Goal: Task Accomplishment & Management: Manage account settings

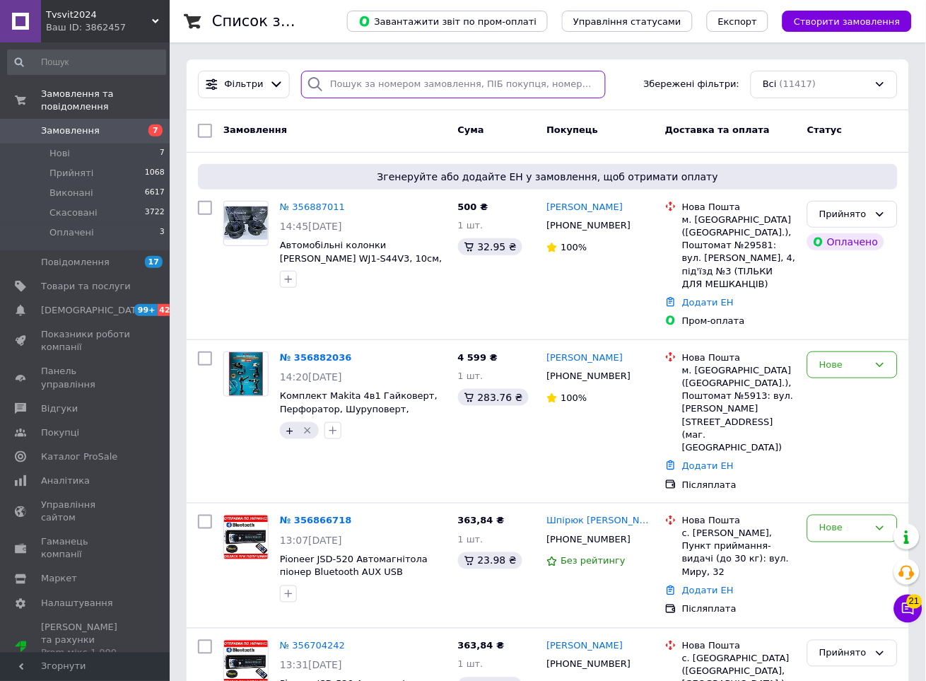
click at [371, 75] on input "search" at bounding box center [453, 85] width 305 height 28
paste input "[PHONE_NUMBER]"
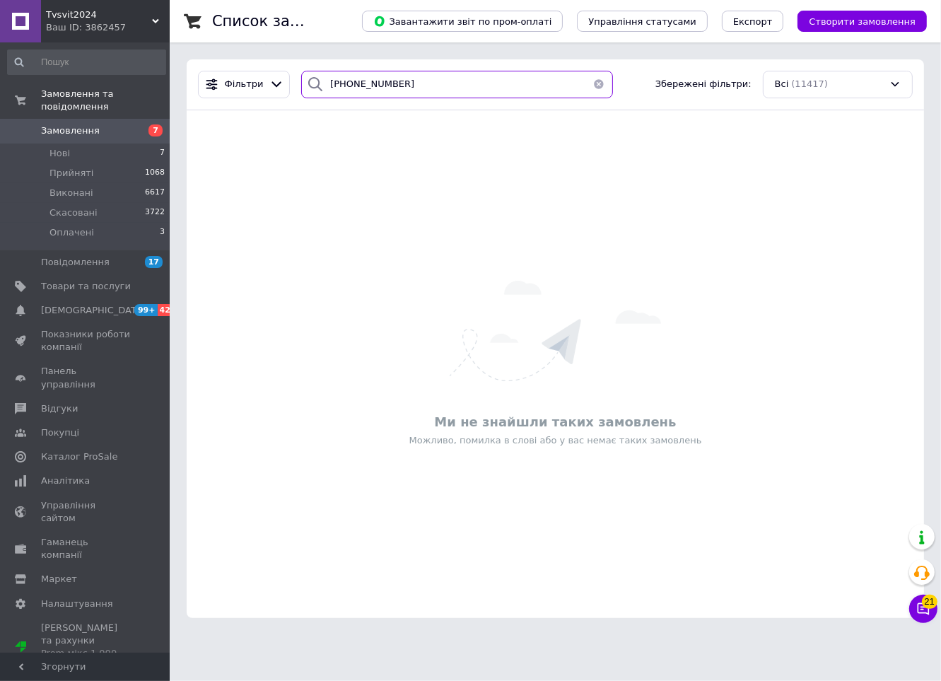
type input "[PHONE_NUMBER]"
click at [92, 144] on li "Нові 7" at bounding box center [86, 154] width 173 height 20
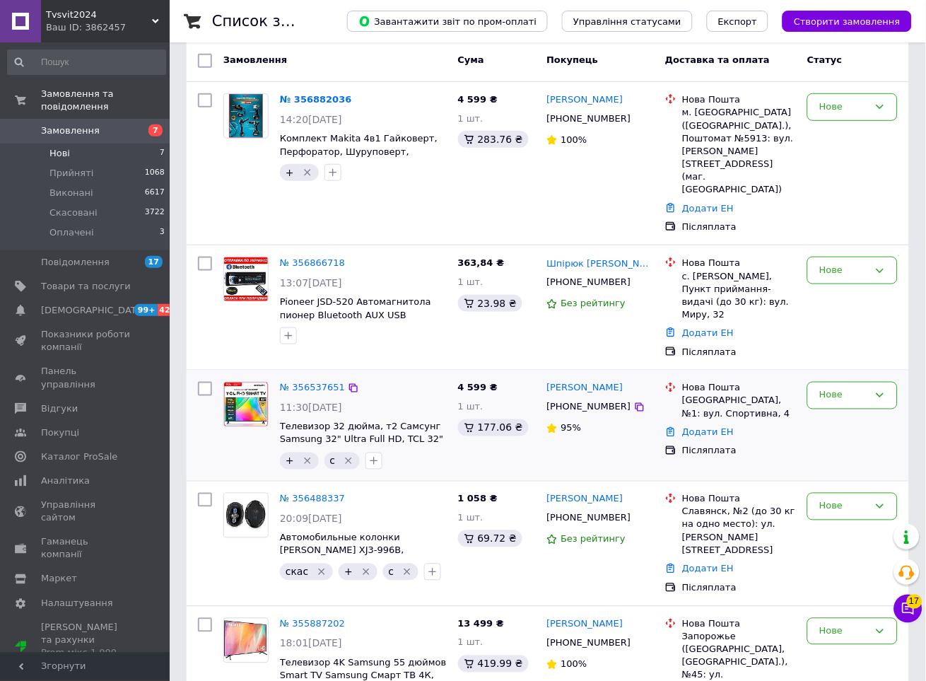
scroll to position [283, 0]
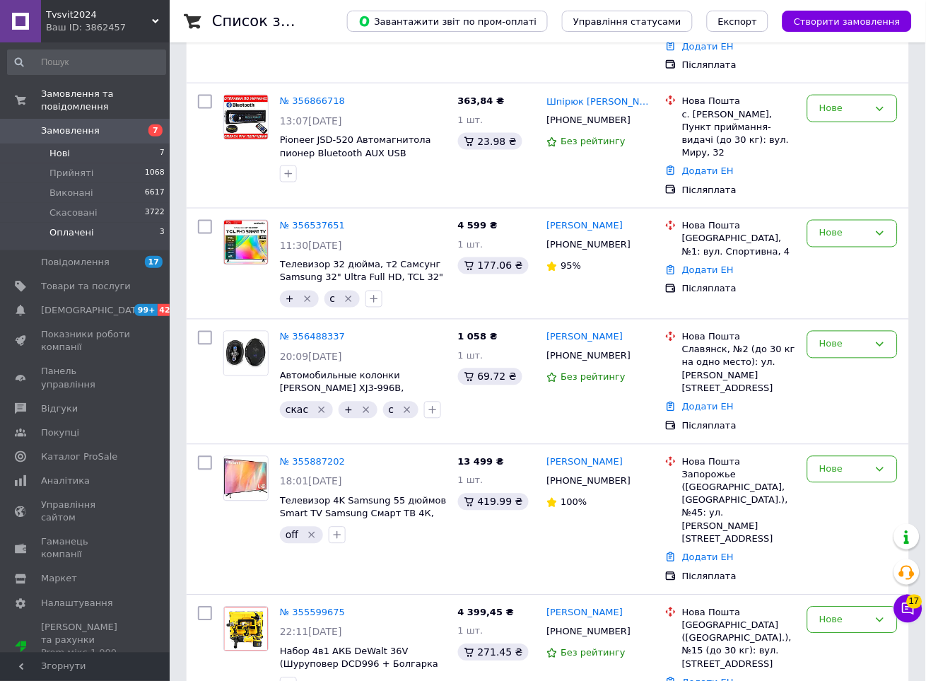
click at [107, 231] on li "Оплачені 3" at bounding box center [86, 236] width 173 height 27
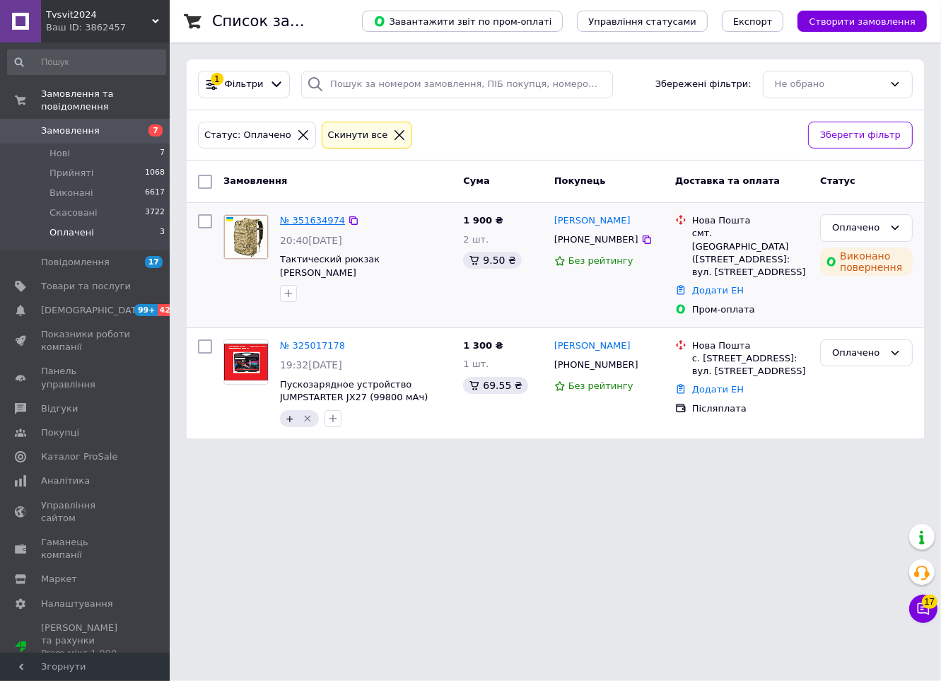
click at [311, 221] on link "№ 351634974" at bounding box center [312, 220] width 65 height 11
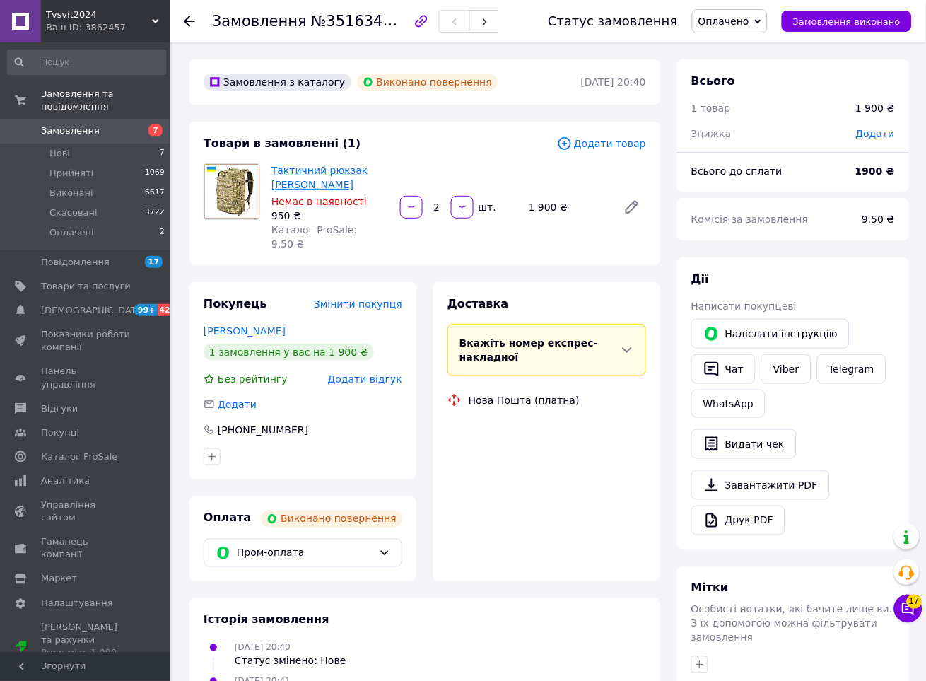
click at [296, 173] on link "Тактичний рюкзак [PERSON_NAME]" at bounding box center [320, 177] width 97 height 25
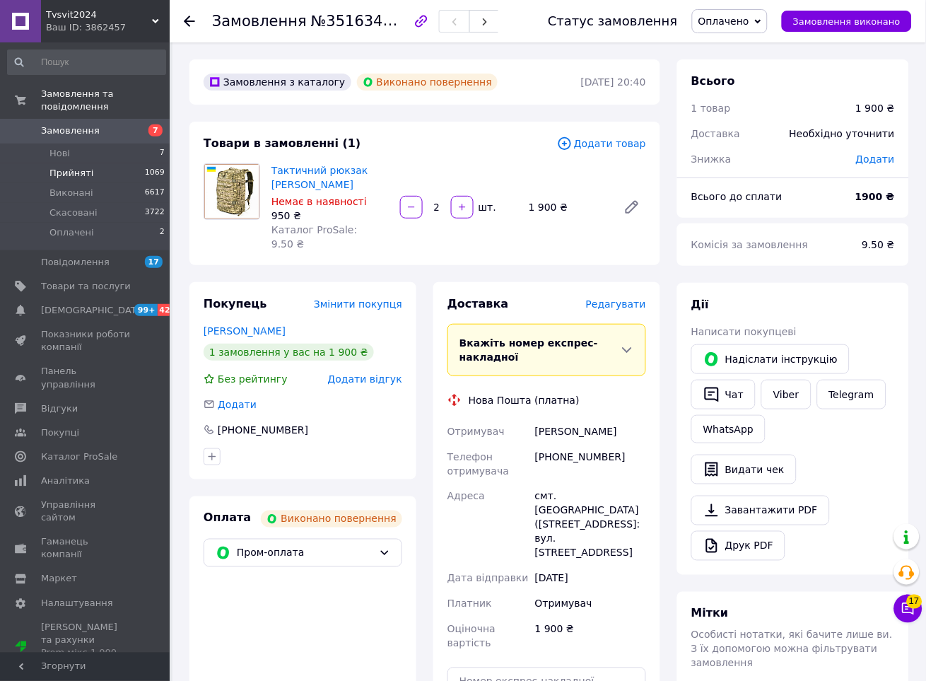
click at [81, 167] on span "Прийняті" at bounding box center [72, 173] width 44 height 13
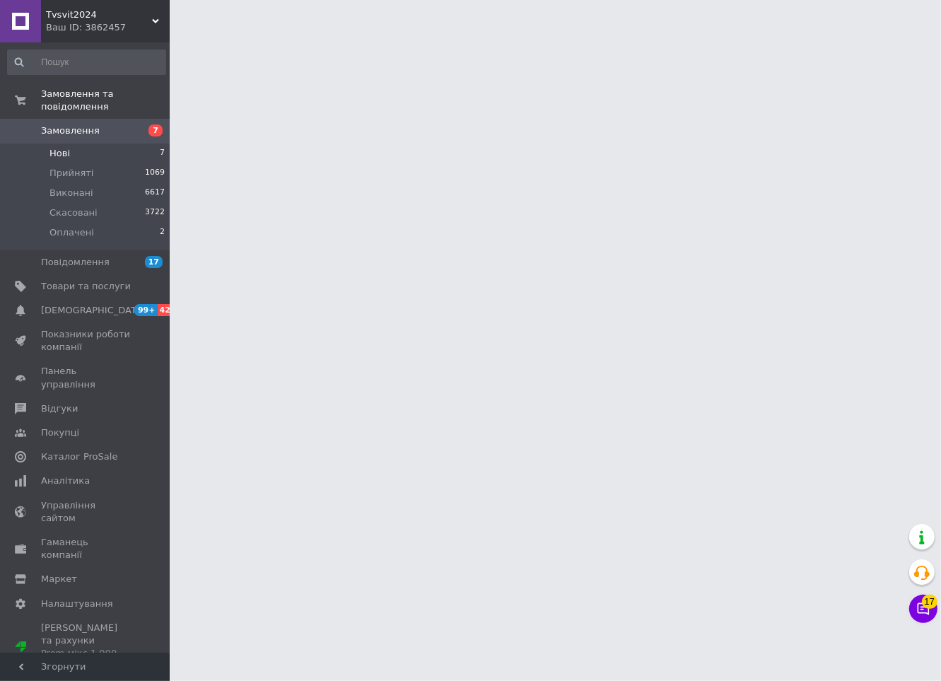
click at [82, 146] on li "Нові 7" at bounding box center [86, 154] width 173 height 20
click at [76, 144] on li "Нові 7" at bounding box center [86, 154] width 173 height 20
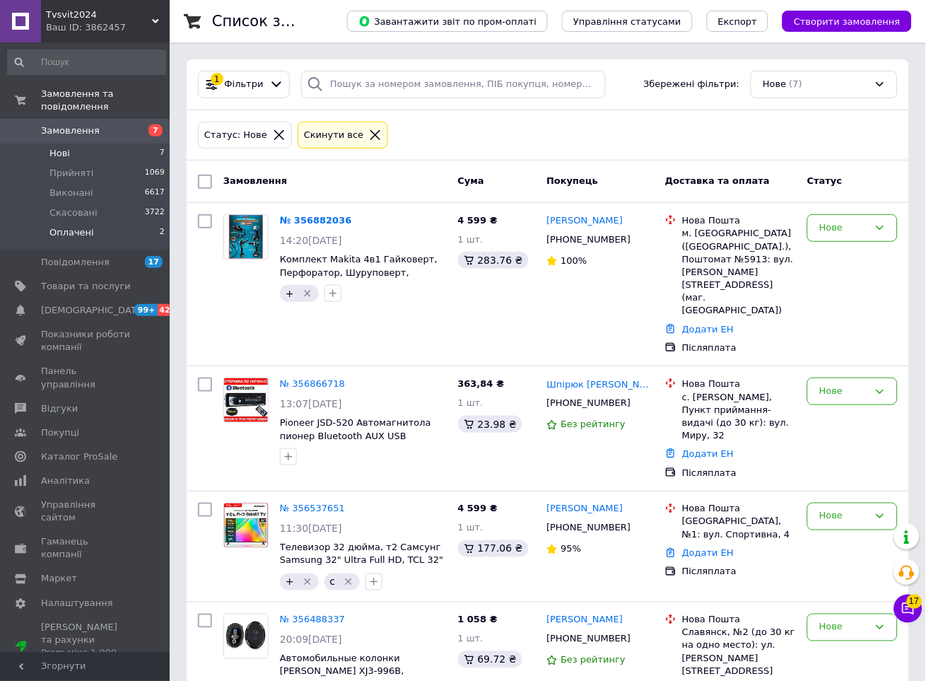
click at [75, 226] on span "Оплачені" at bounding box center [72, 232] width 45 height 13
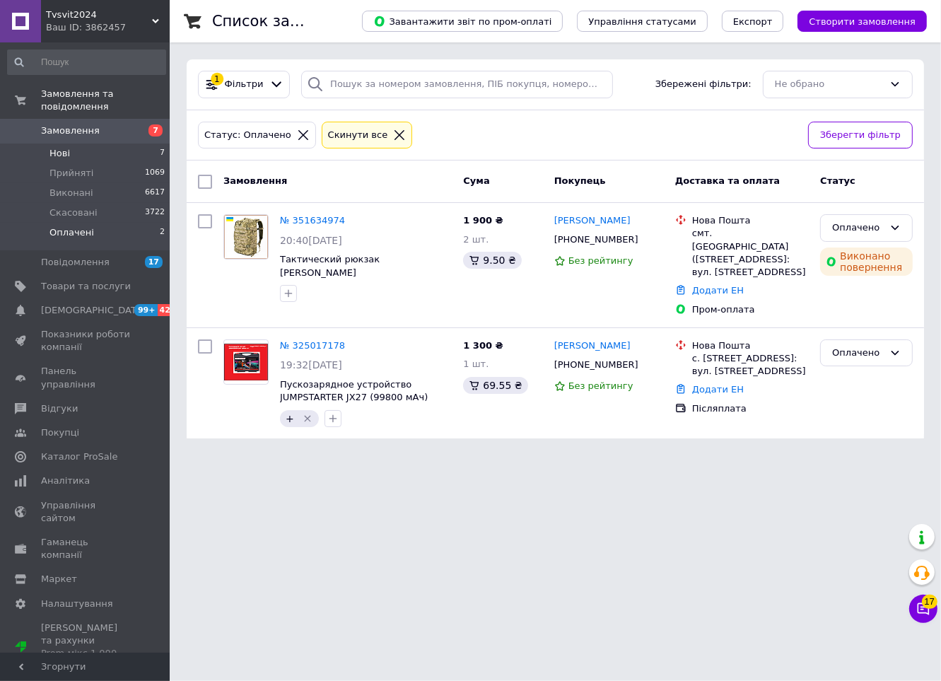
click at [86, 146] on li "Нові 7" at bounding box center [86, 154] width 173 height 20
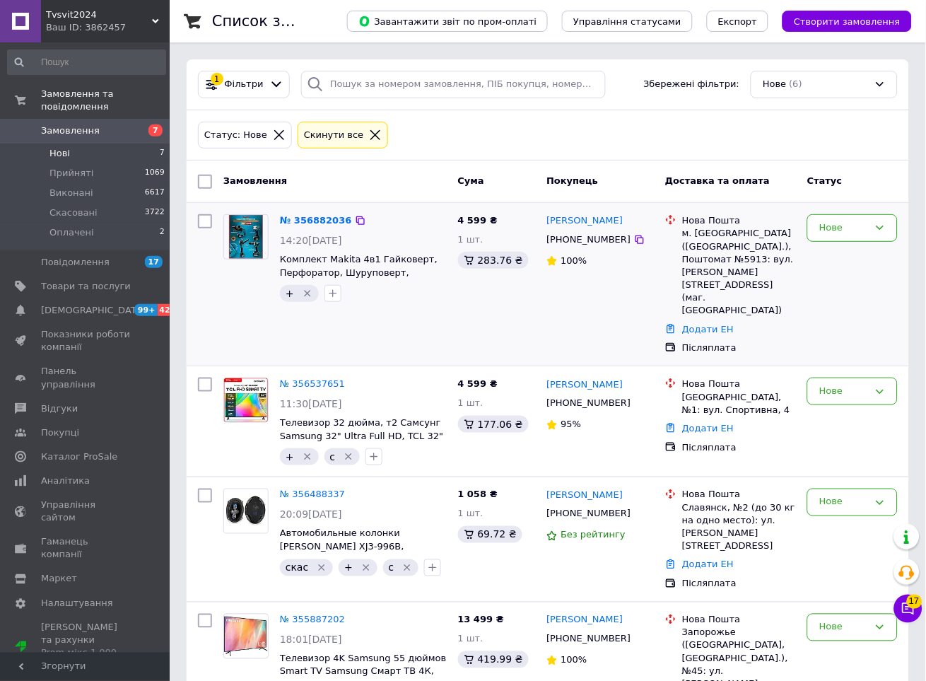
scroll to position [236, 0]
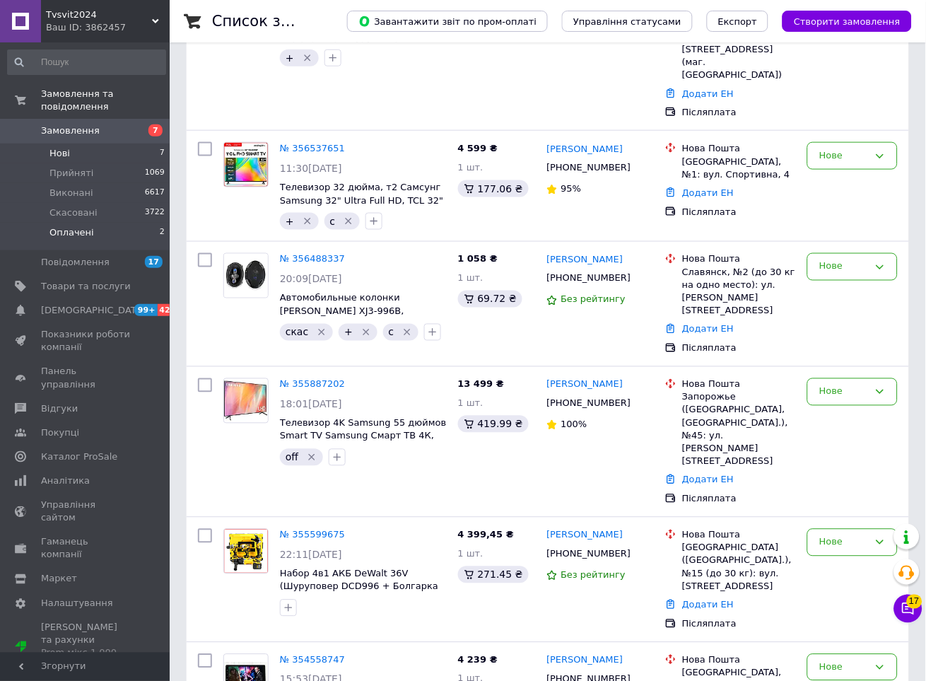
click at [59, 226] on span "Оплачені" at bounding box center [72, 232] width 45 height 13
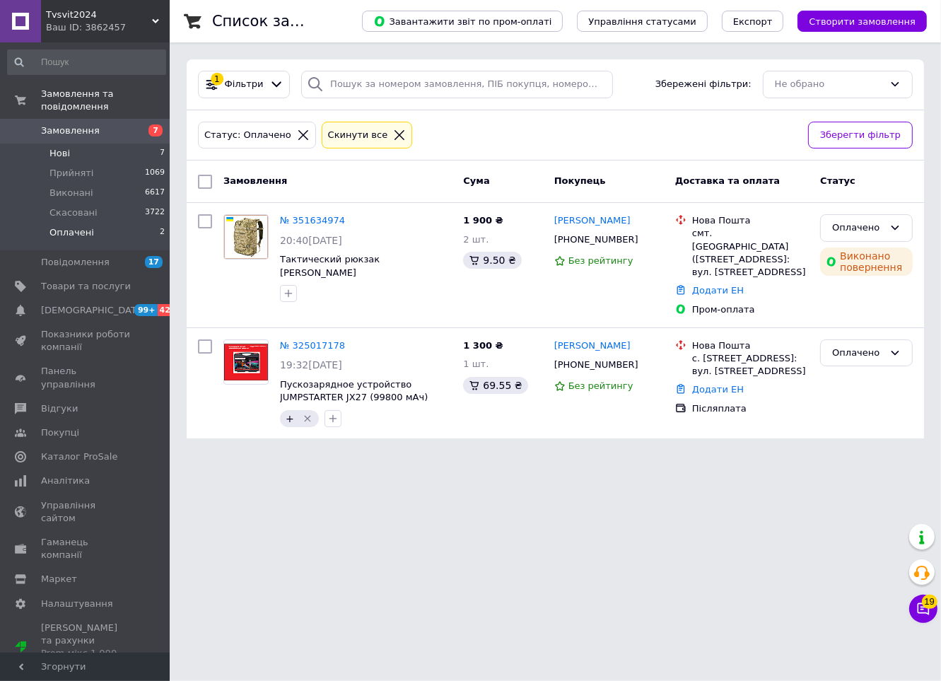
click at [77, 144] on li "Нові 7" at bounding box center [86, 154] width 173 height 20
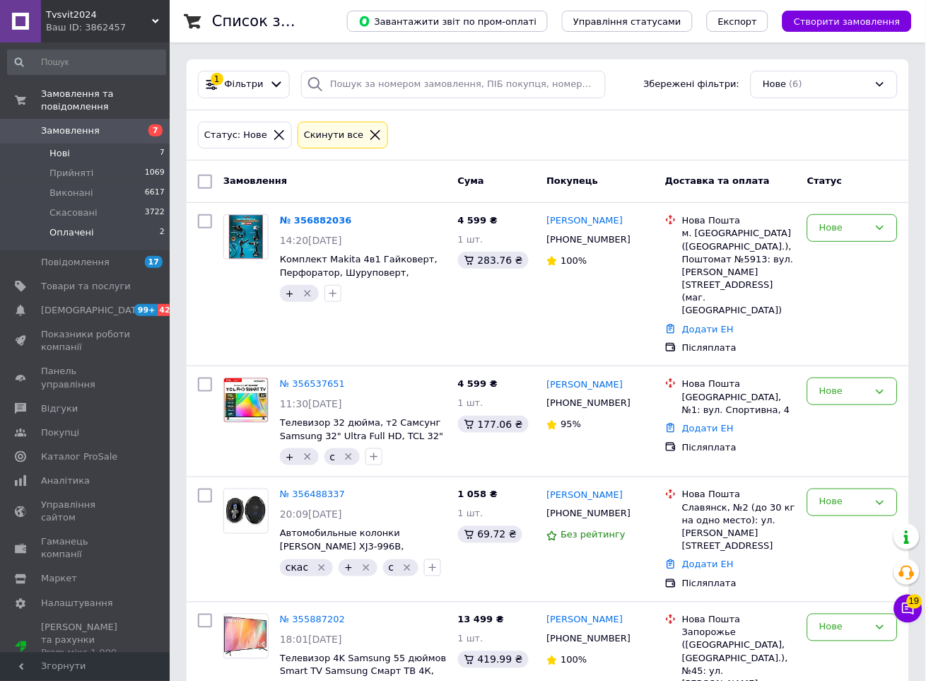
click at [59, 226] on span "Оплачені" at bounding box center [72, 232] width 45 height 13
